Goal: Navigation & Orientation: Find specific page/section

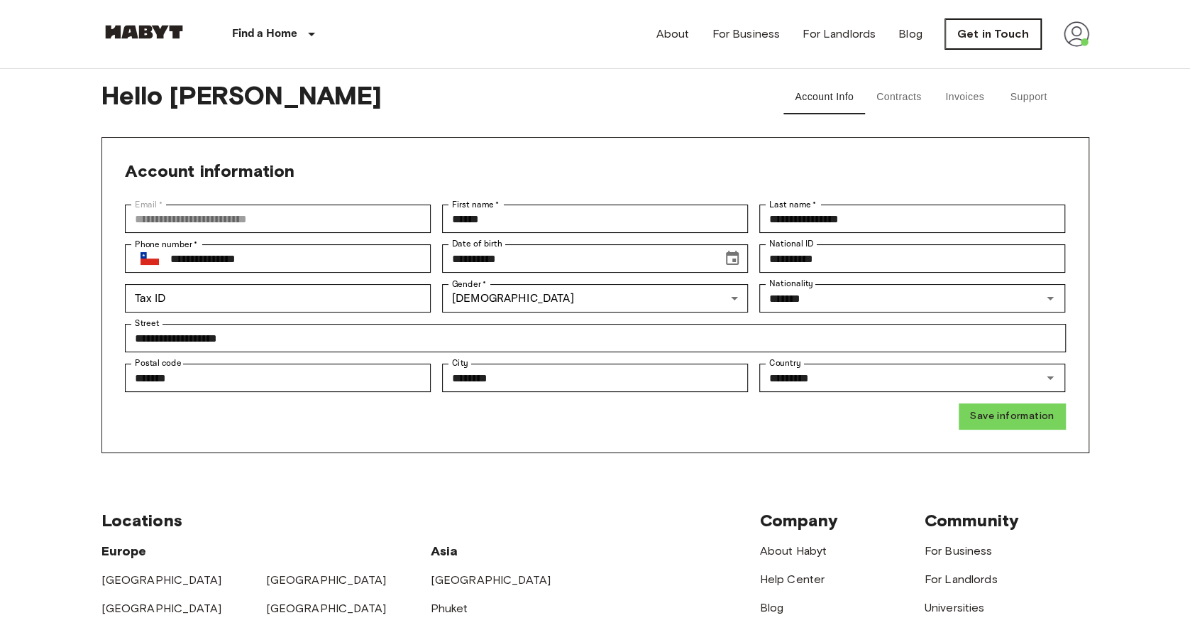
click at [1016, 39] on link "Get in Touch" at bounding box center [993, 34] width 96 height 30
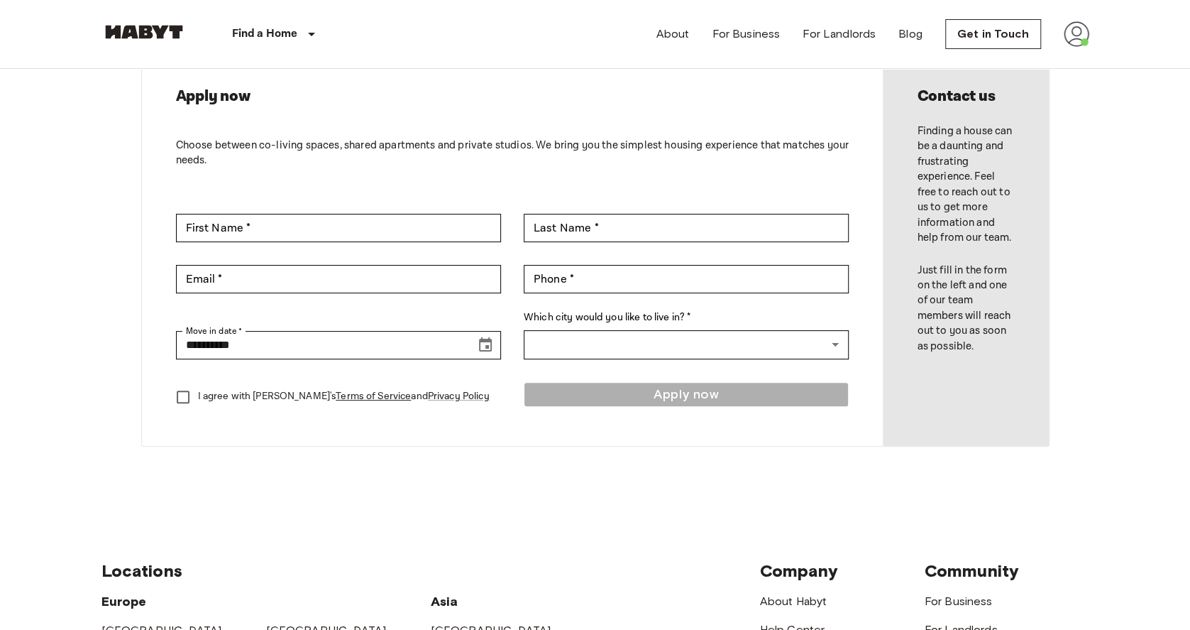
scroll to position [142, 0]
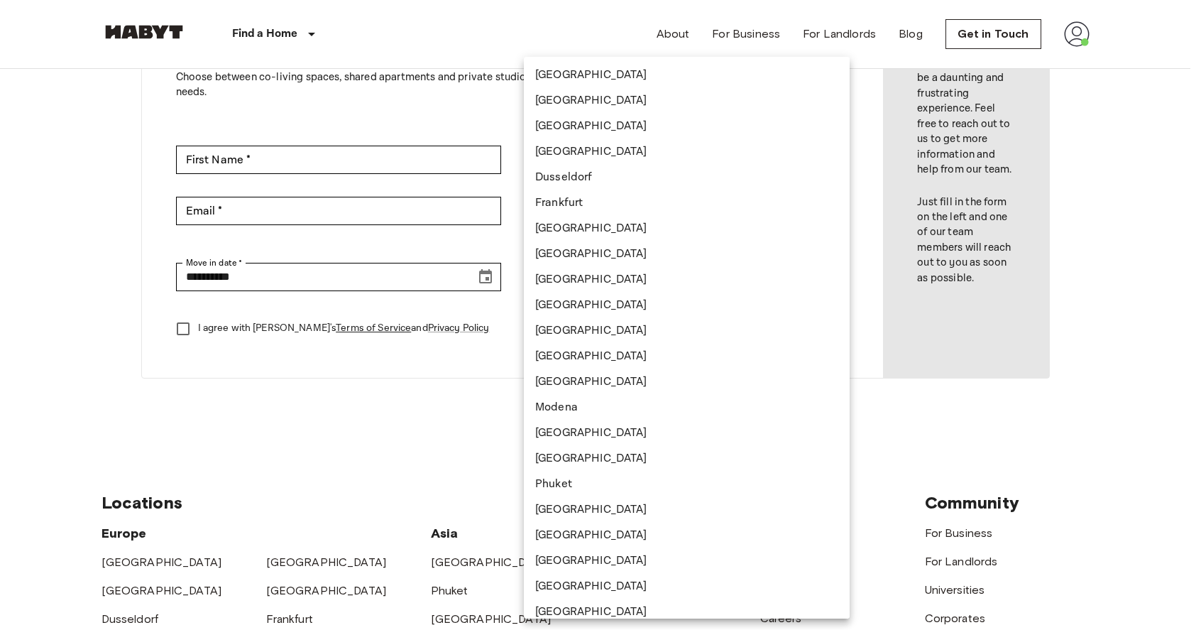
click at [676, 269] on body "**********" at bounding box center [600, 495] width 1201 height 1275
click at [284, 471] on div at bounding box center [600, 315] width 1201 height 630
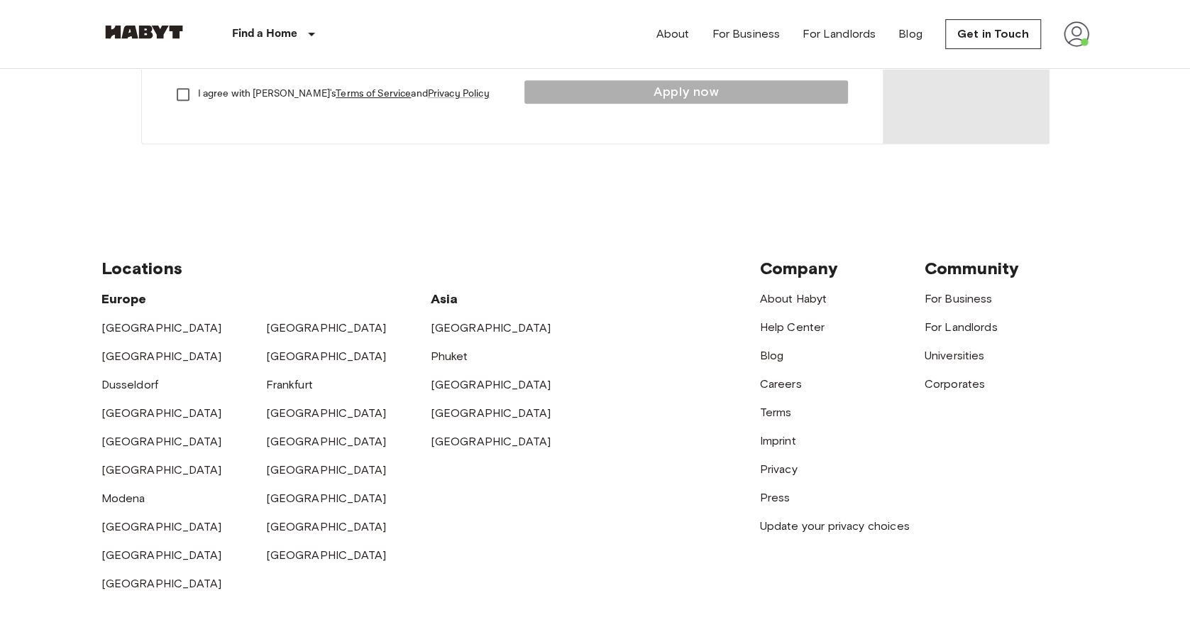
scroll to position [0, 0]
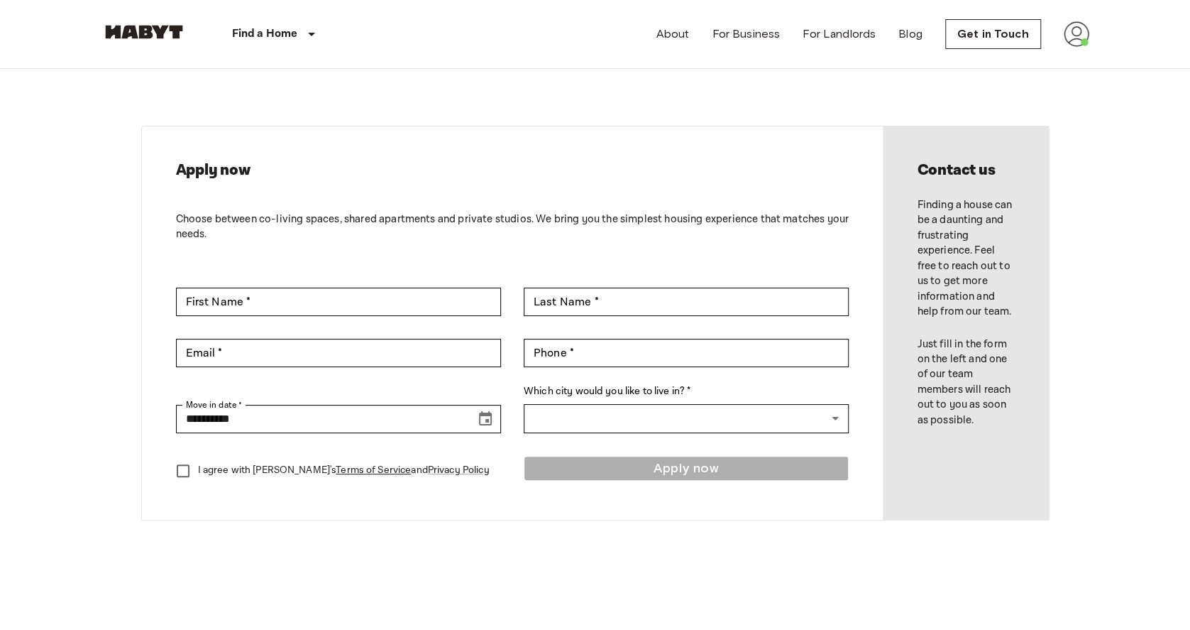
click at [1090, 24] on nav "Find a Home [GEOGRAPHIC_DATA] [GEOGRAPHIC_DATA] [GEOGRAPHIC_DATA] [GEOGRAPHIC_D…" at bounding box center [595, 34] width 1022 height 68
click at [1082, 33] on img at bounding box center [1077, 34] width 26 height 26
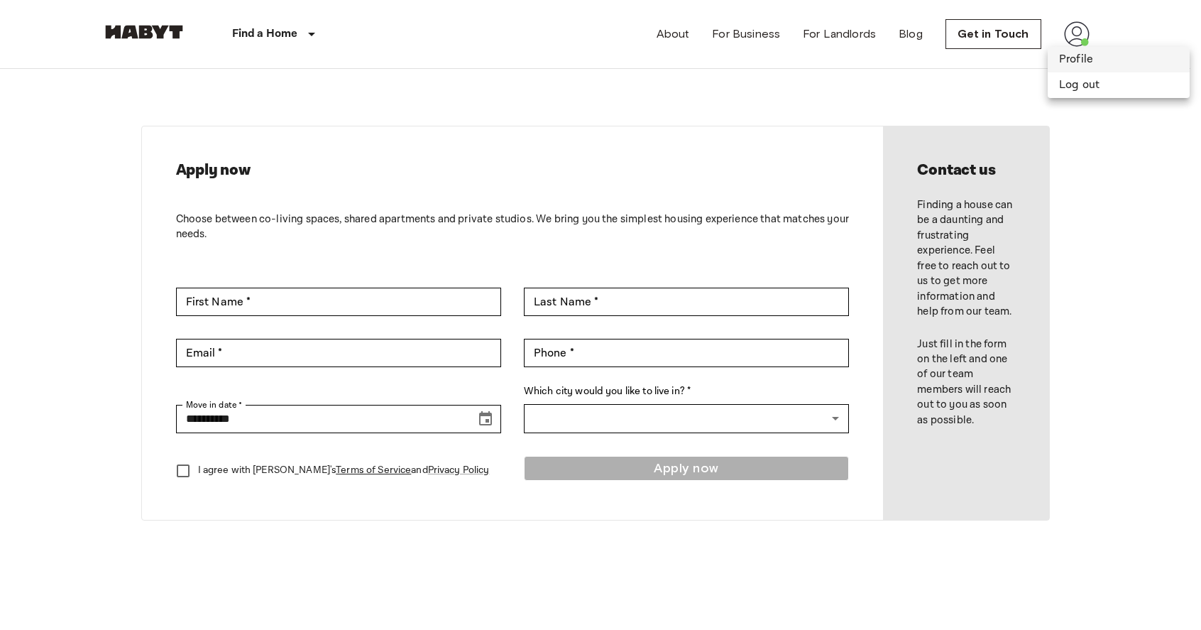
click at [1102, 56] on li "Profile" at bounding box center [1119, 60] width 142 height 26
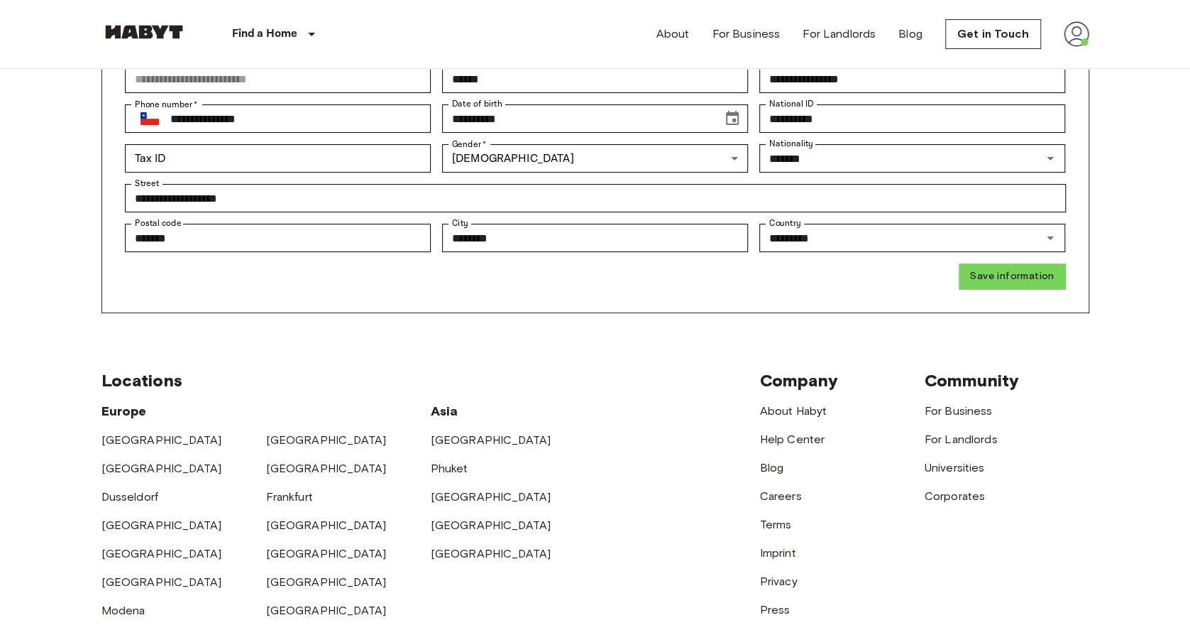
scroll to position [142, 0]
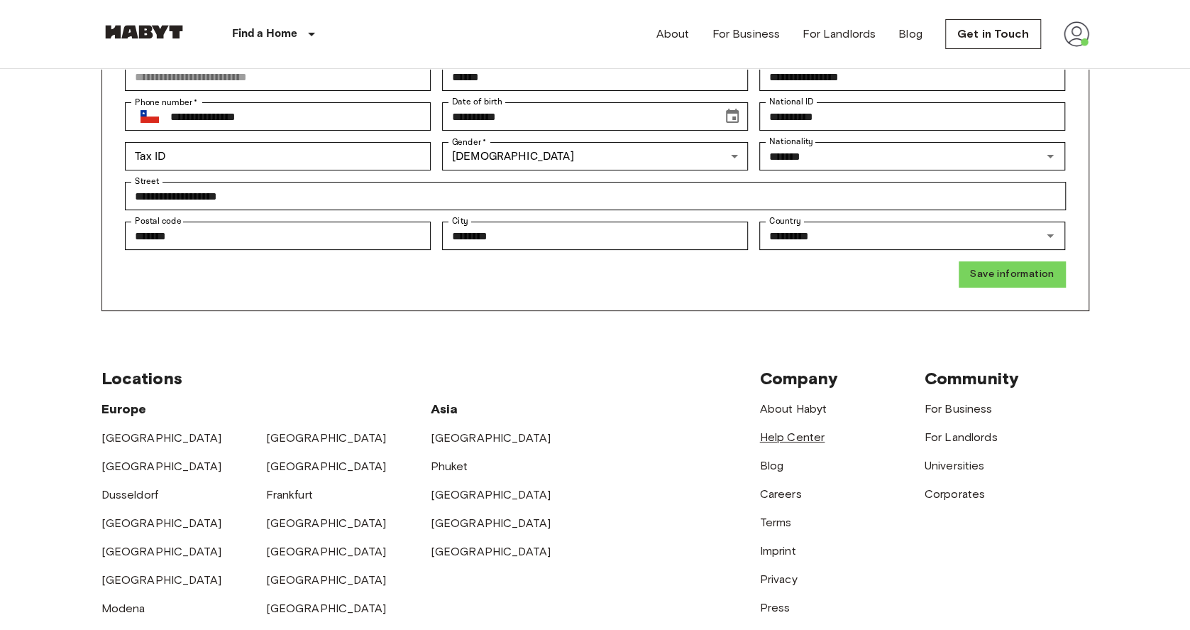
click at [805, 434] on link "Help Center" at bounding box center [792, 436] width 65 height 13
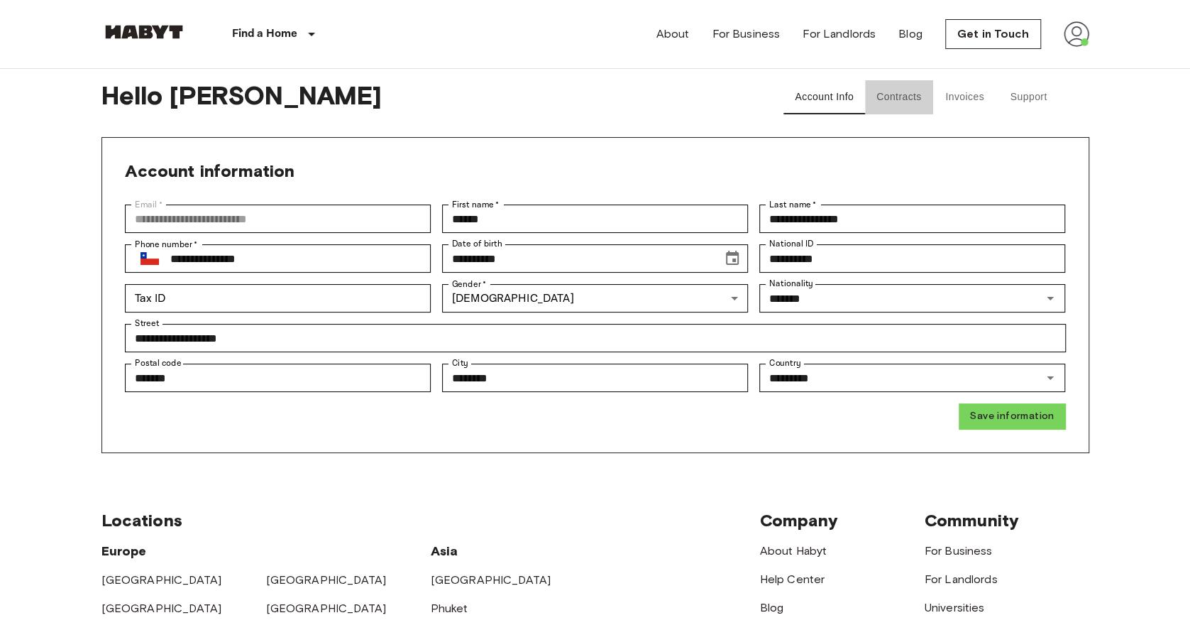
click at [912, 98] on button "Contracts" at bounding box center [899, 97] width 68 height 34
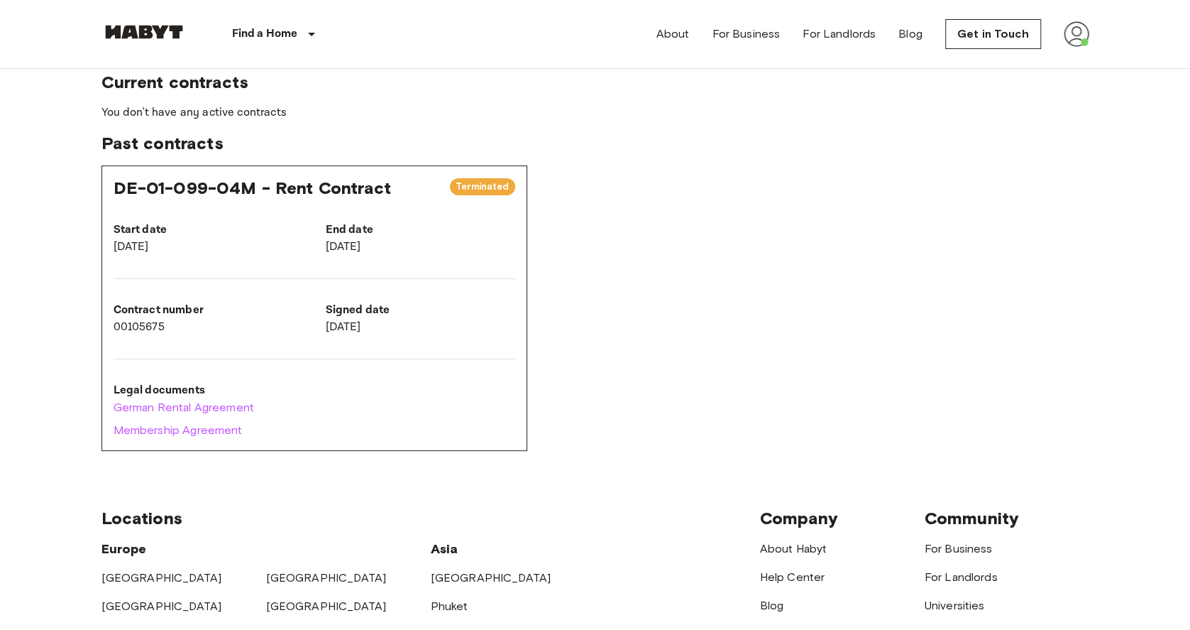
scroll to position [71, 0]
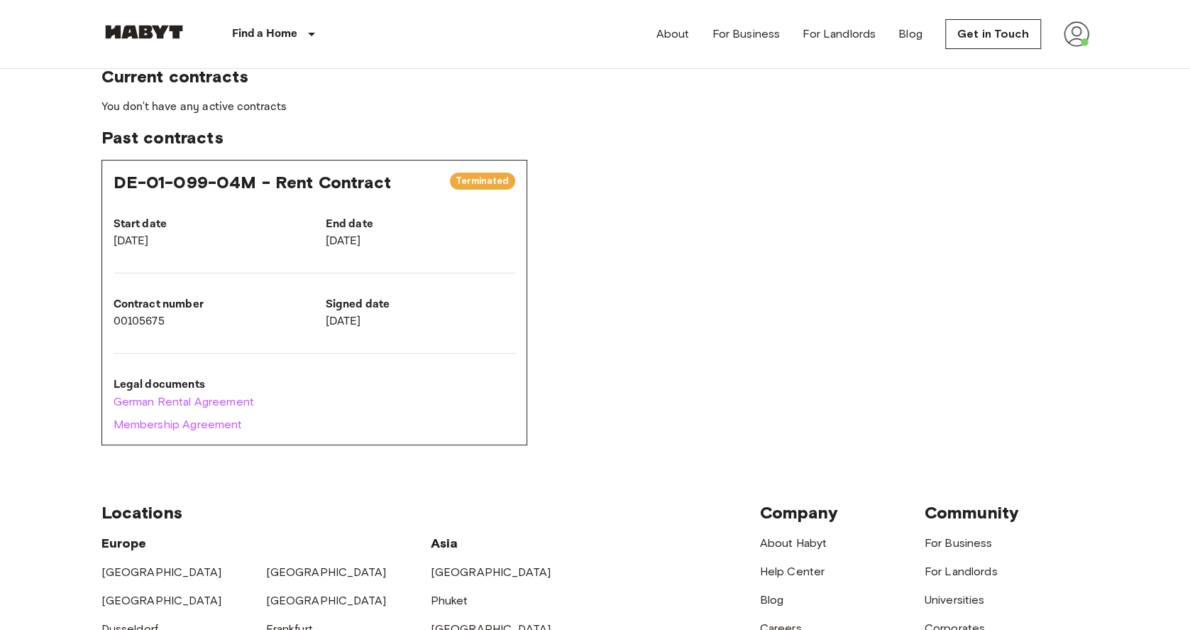
click at [418, 246] on p "Oct 15, 2025" at bounding box center [421, 241] width 190 height 17
click at [461, 184] on span "Terminated" at bounding box center [482, 181] width 65 height 14
click at [491, 181] on span "Terminated" at bounding box center [482, 181] width 65 height 14
click at [223, 187] on span "DE-01-099-04M - Rent Contract" at bounding box center [253, 182] width 278 height 21
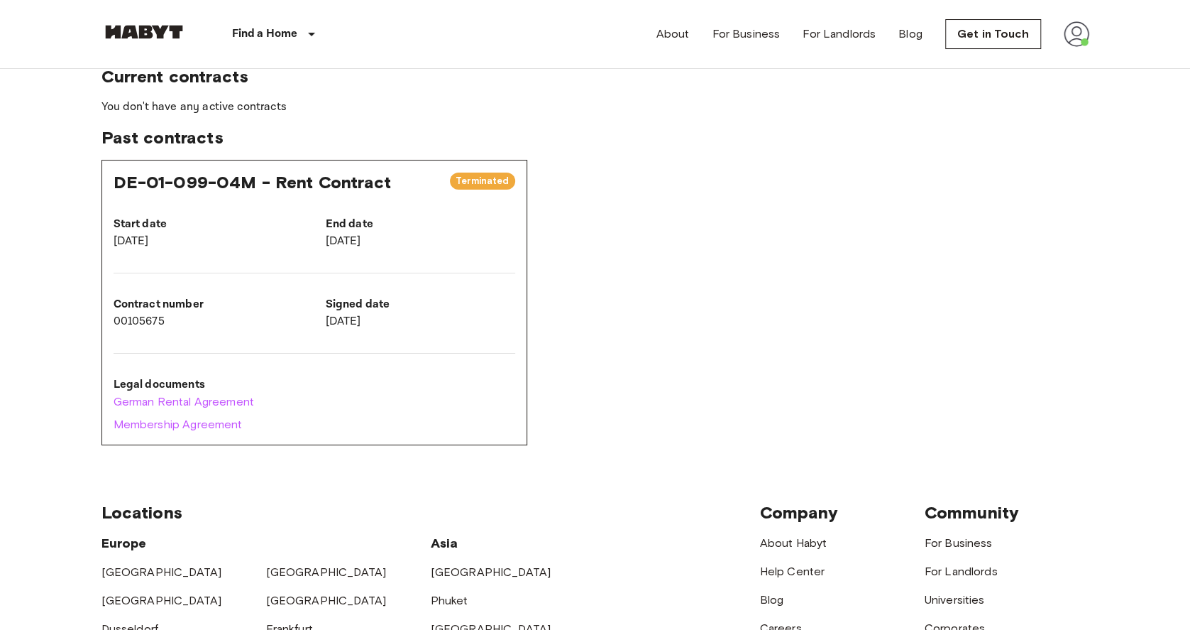
click at [153, 174] on span "DE-01-099-04M - Rent Contract" at bounding box center [253, 182] width 278 height 21
click at [147, 144] on span "Past contracts" at bounding box center [595, 137] width 988 height 21
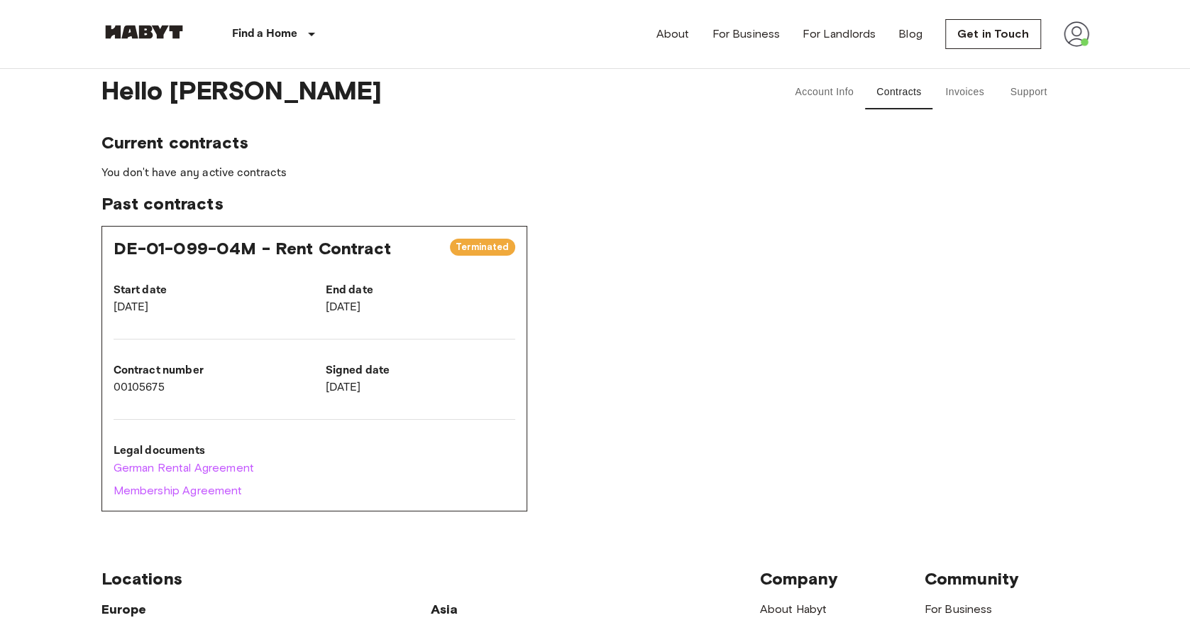
scroll to position [0, 0]
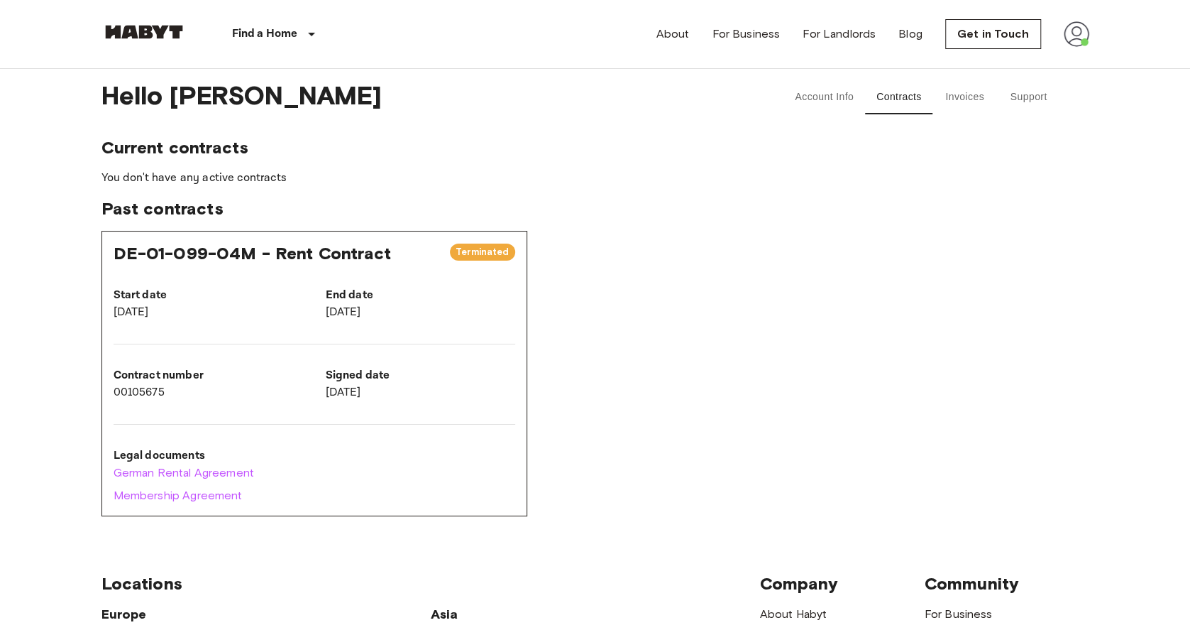
click at [214, 145] on span "Current contracts" at bounding box center [595, 147] width 988 height 21
click at [837, 103] on button "Account Info" at bounding box center [825, 97] width 82 height 34
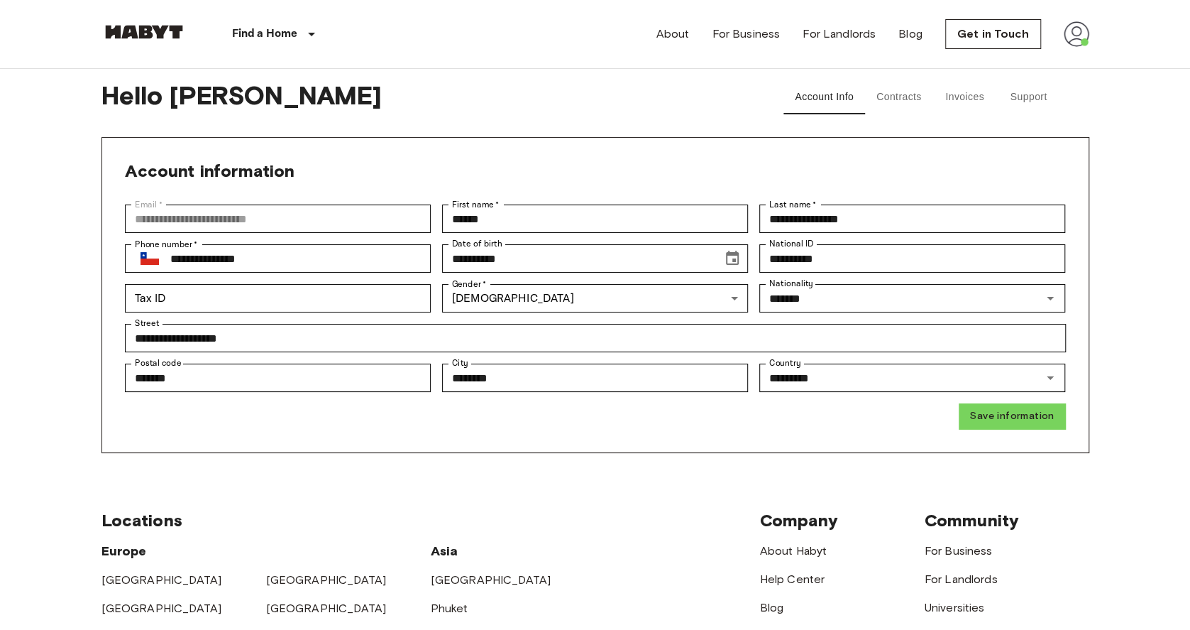
drag, startPoint x: 916, startPoint y: 96, endPoint x: 924, endPoint y: 94, distance: 8.8
click at [916, 95] on button "Contracts" at bounding box center [899, 97] width 68 height 34
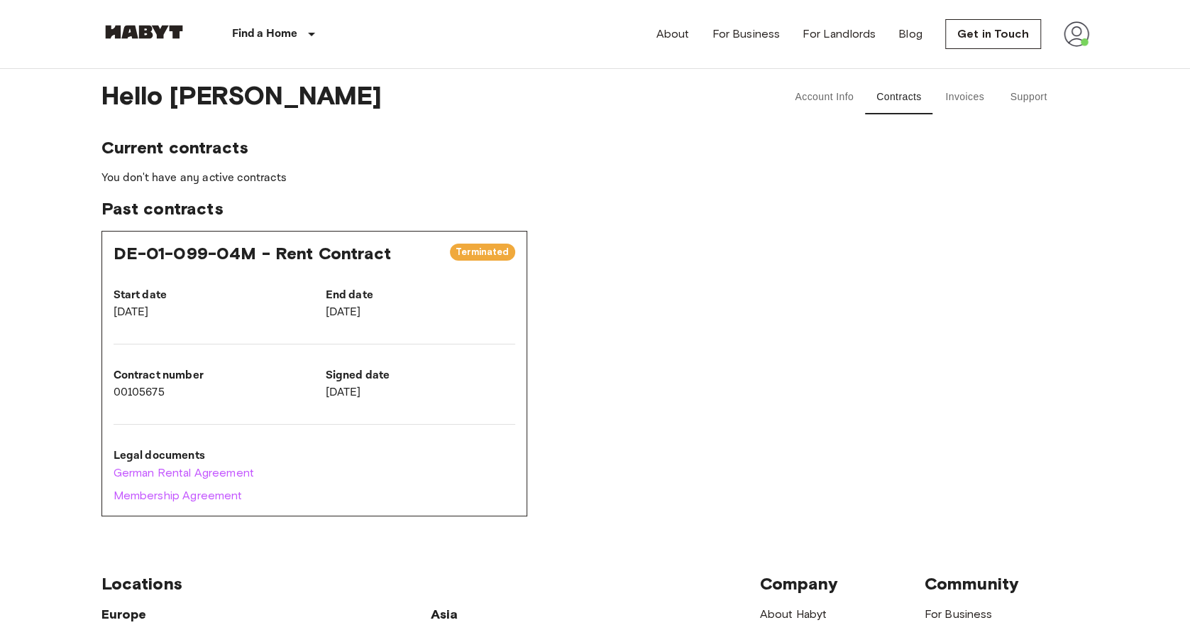
click at [984, 94] on button "Invoices" at bounding box center [965, 97] width 64 height 34
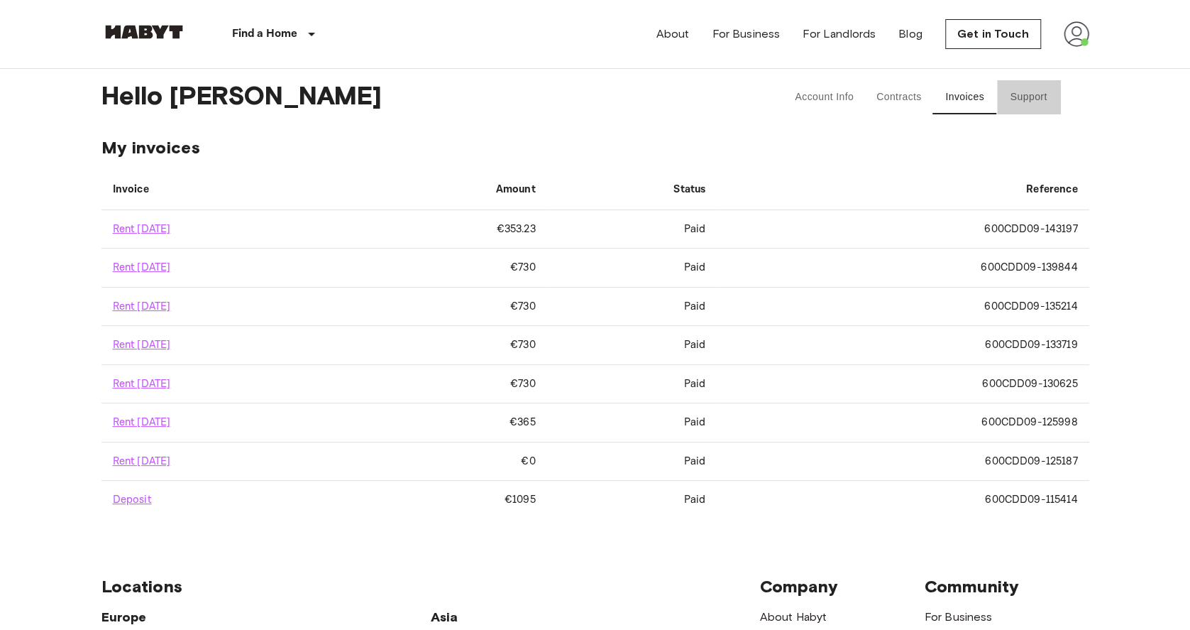
click at [1055, 92] on button "Support" at bounding box center [1029, 97] width 64 height 34
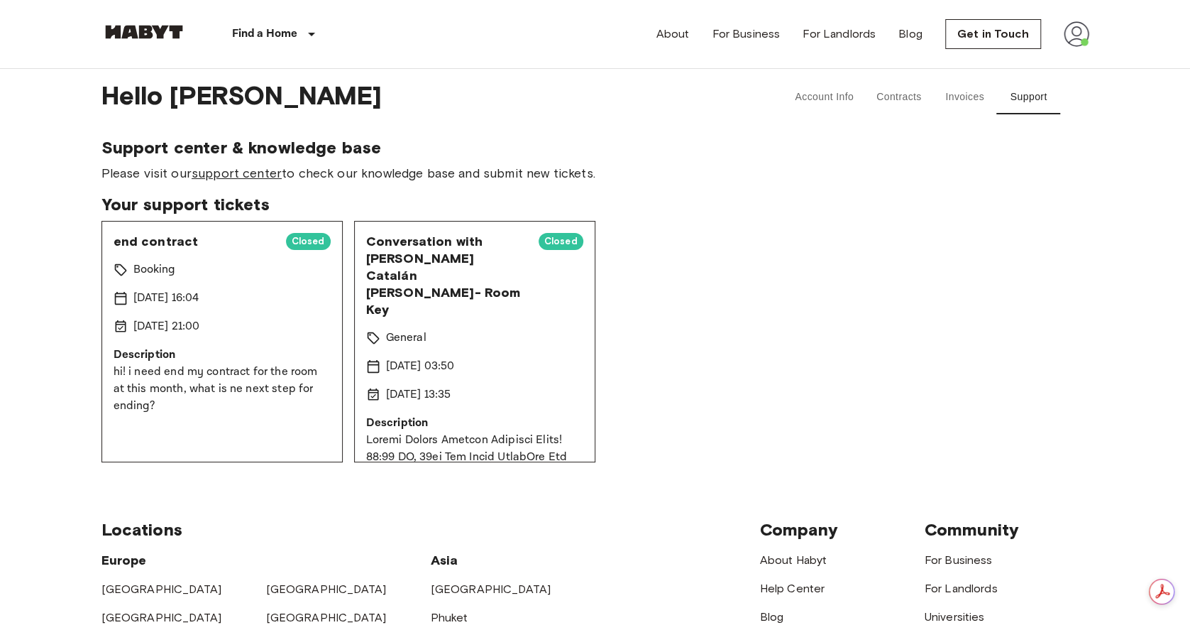
click at [265, 177] on link "support center" at bounding box center [237, 173] width 90 height 16
